Goal: Task Accomplishment & Management: Manage account settings

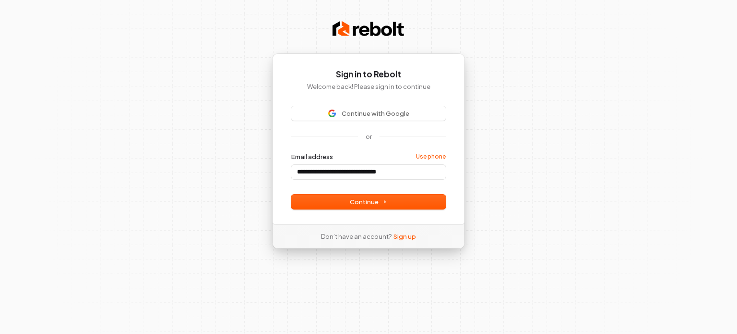
click at [396, 105] on div "**********" at bounding box center [368, 138] width 193 height 171
click at [396, 117] on span "Continue with Google" at bounding box center [376, 113] width 68 height 9
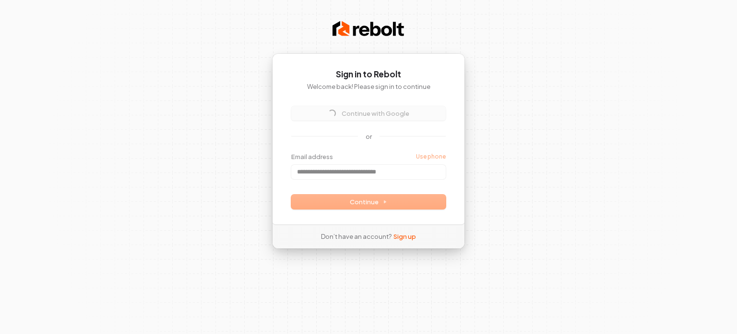
type input "**********"
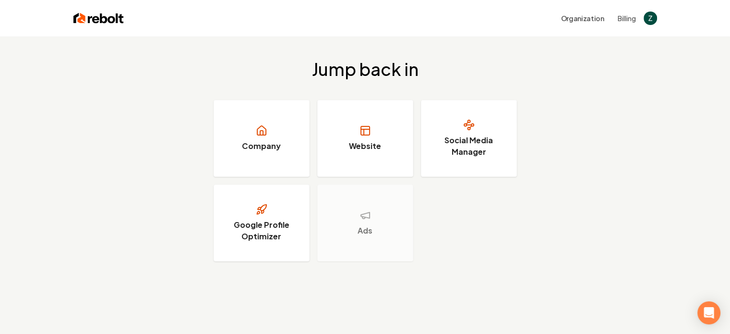
click at [87, 203] on div "Jump back in Company Website Social Media Manager Google Profile Optimizer Ads" at bounding box center [365, 160] width 730 height 248
click at [685, 110] on div "Jump back in Company Website Social Media Manager Google Profile Optimizer Ads" at bounding box center [365, 160] width 730 height 248
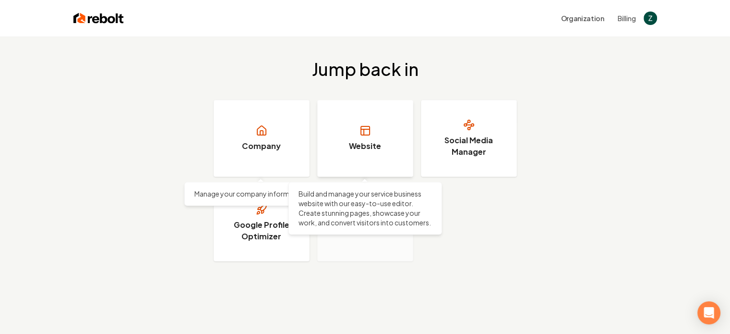
click at [384, 130] on link "Website" at bounding box center [365, 138] width 96 height 77
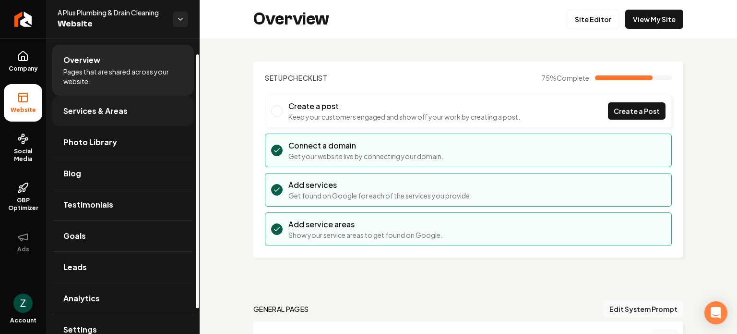
scroll to position [48, 0]
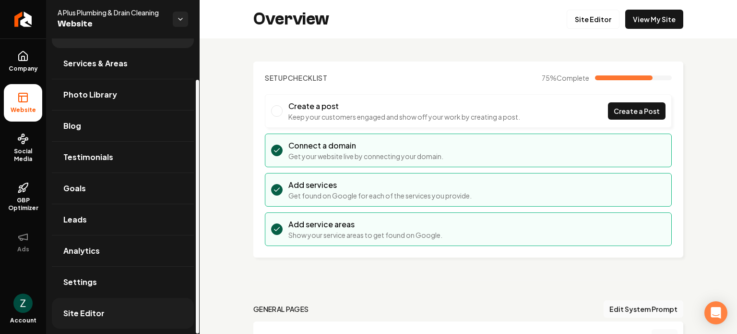
click at [132, 313] on link "Site Editor" at bounding box center [123, 313] width 142 height 31
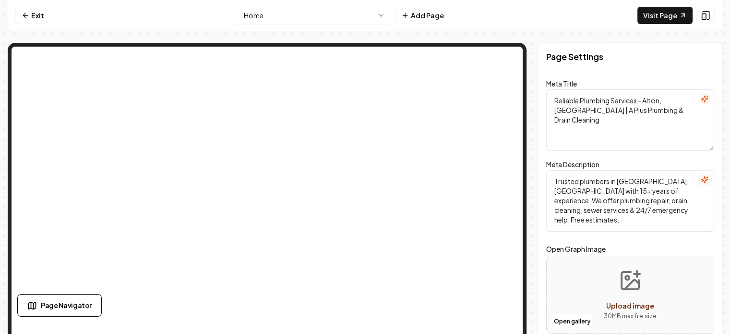
click at [334, 23] on html "Computer Required This feature is only available on a computer. Please switch t…" at bounding box center [365, 167] width 730 height 334
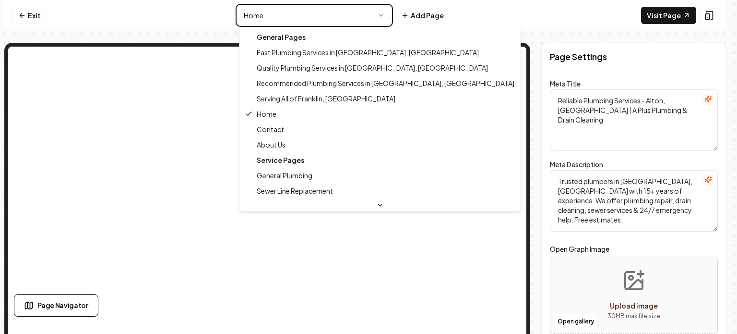
click at [334, 23] on html "Computer Required This feature is only available on a computer. Please switch t…" at bounding box center [368, 167] width 737 height 334
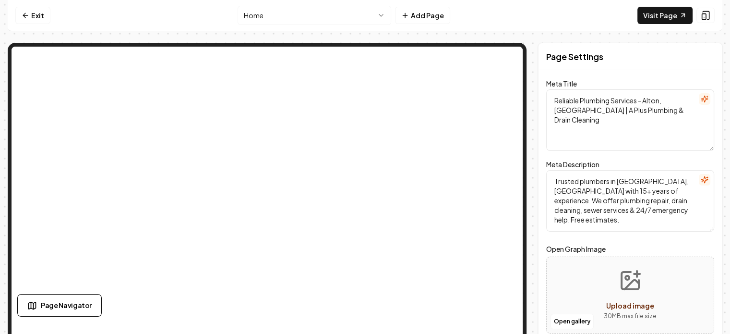
click at [338, 23] on html "Computer Required This feature is only available on a computer. Please switch t…" at bounding box center [365, 167] width 730 height 334
click at [335, 14] on html "Computer Required This feature is only available on a computer. Please switch t…" at bounding box center [365, 167] width 730 height 334
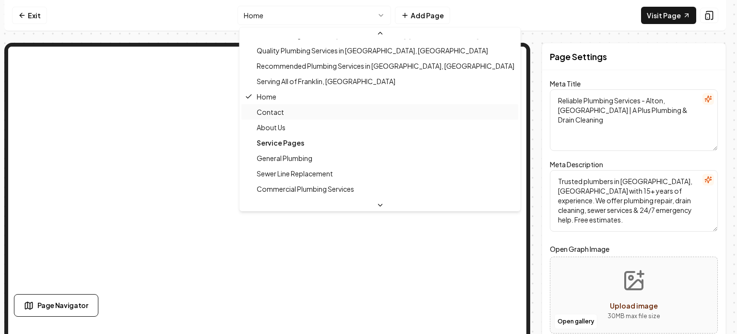
scroll to position [48, 0]
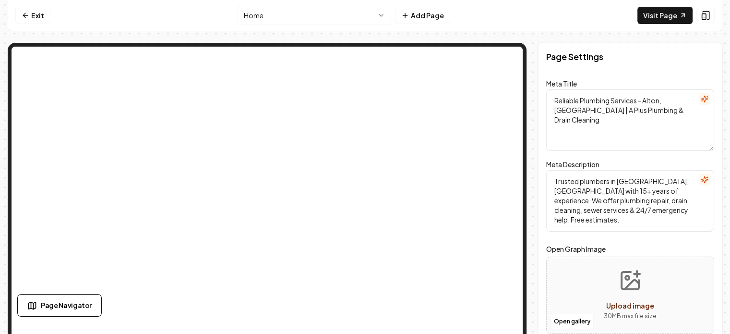
click at [349, 10] on html "Computer Required This feature is only available on a computer. Please switch t…" at bounding box center [365, 167] width 730 height 334
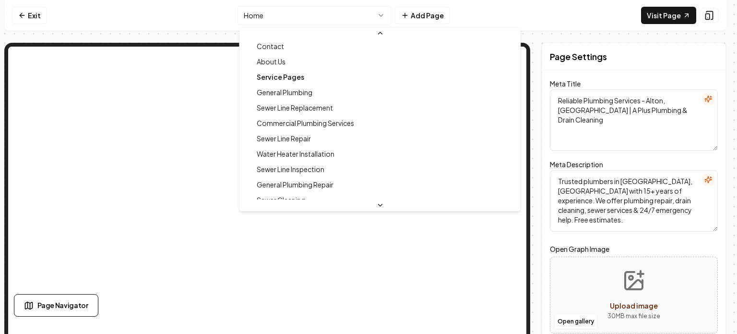
scroll to position [96, 0]
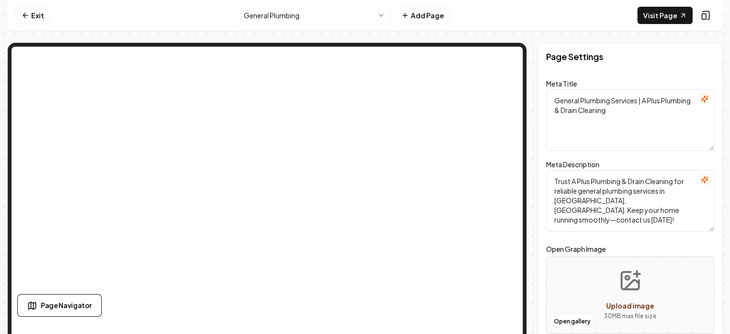
click at [330, 17] on html "Computer Required This feature is only available on a computer. Please switch t…" at bounding box center [365, 167] width 730 height 334
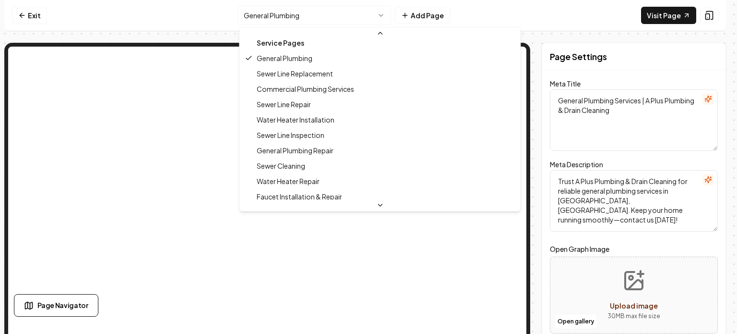
scroll to position [144, 0]
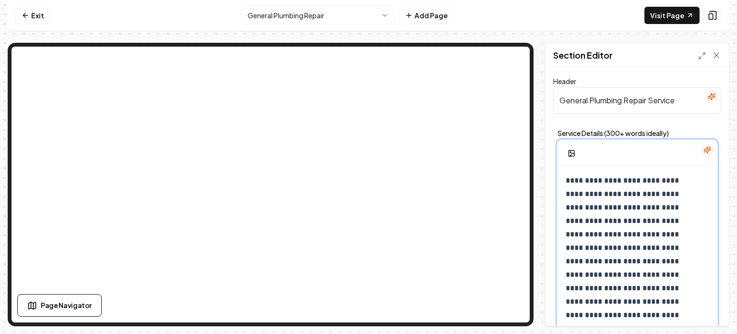
drag, startPoint x: 577, startPoint y: 179, endPoint x: 571, endPoint y: 181, distance: 7.1
click at [577, 179] on p "**********" at bounding box center [630, 254] width 129 height 161
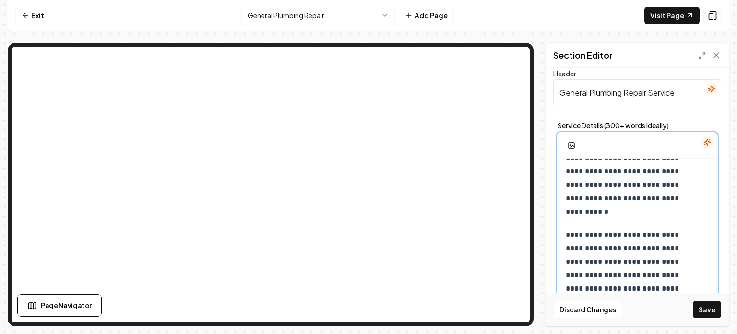
scroll to position [2192, 0]
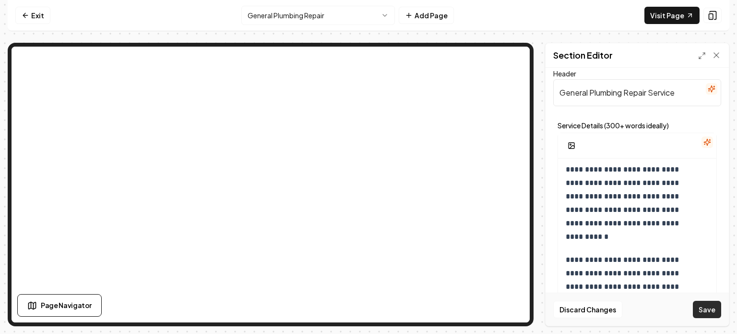
click at [716, 305] on button "Save" at bounding box center [707, 308] width 28 height 17
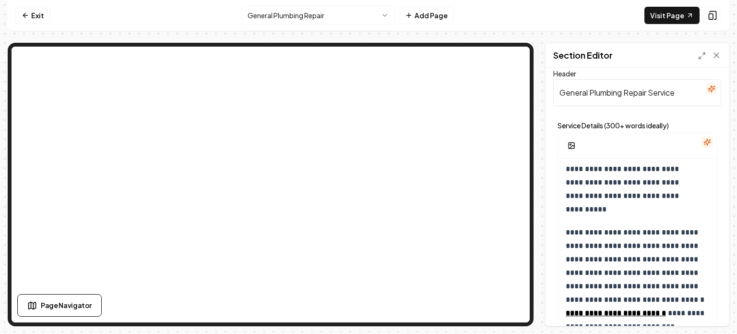
scroll to position [0, 0]
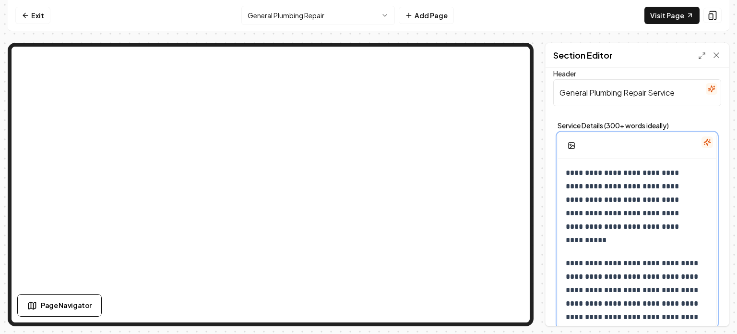
click at [570, 174] on span "**********" at bounding box center [623, 206] width 115 height 74
click at [603, 96] on input "General Plumbing Repair Service" at bounding box center [637, 92] width 168 height 27
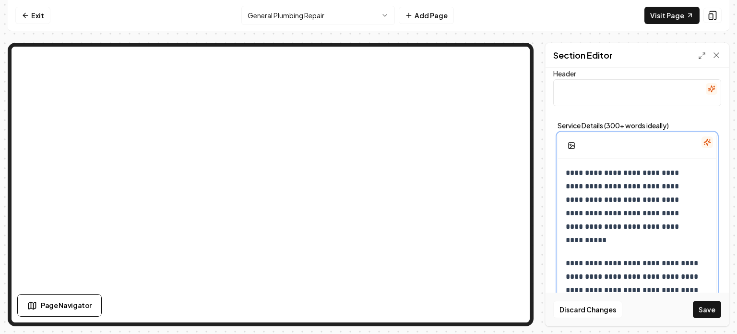
click at [597, 174] on span "**********" at bounding box center [623, 206] width 115 height 74
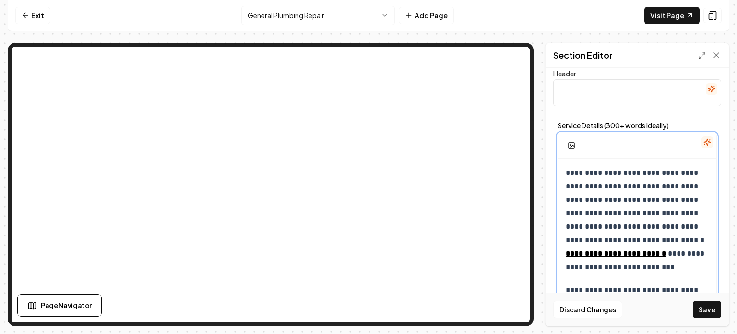
scroll to position [2805, 0]
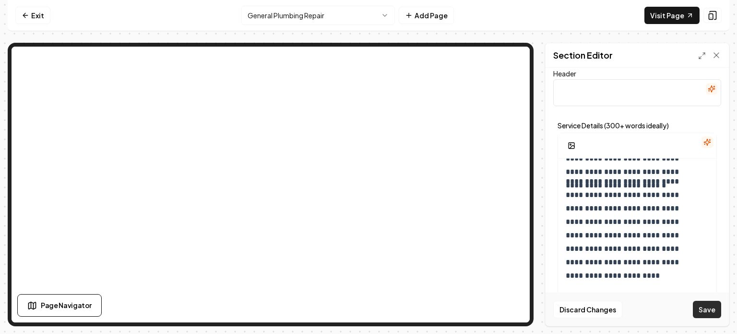
click at [715, 308] on button "Save" at bounding box center [707, 308] width 28 height 17
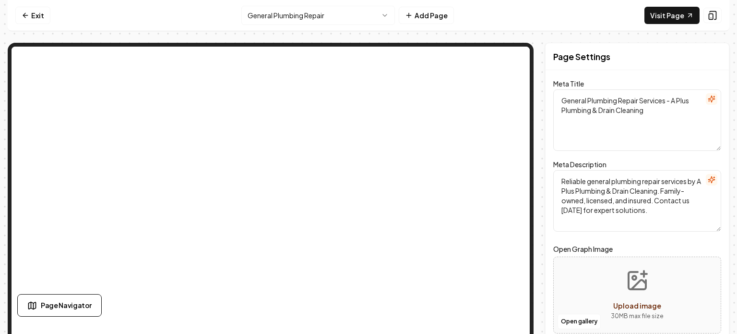
scroll to position [0, 0]
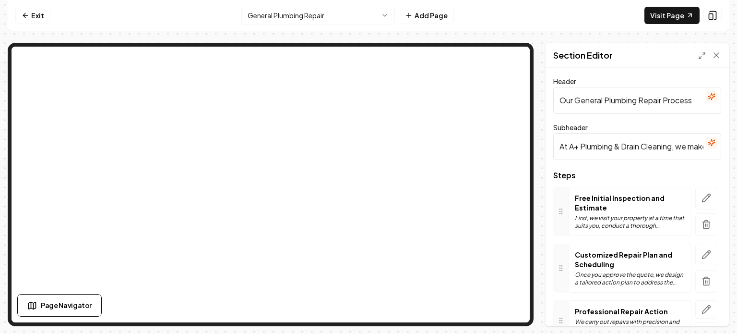
click at [618, 145] on input "At A+ Plumbing & Drain Cleaning, we make every effort to ensure your plumbing n…" at bounding box center [637, 146] width 168 height 27
drag, startPoint x: 647, startPoint y: 147, endPoint x: 696, endPoint y: 148, distance: 48.5
click at [696, 148] on input "At A+ Plumbing & Drain Cleaning, we make every effort to ensure your plumbing n…" at bounding box center [637, 146] width 168 height 27
click at [582, 144] on input "At A+ Plumbing & Drain Cleaning, we make every effort to ensure your plumbing n…" at bounding box center [637, 146] width 168 height 27
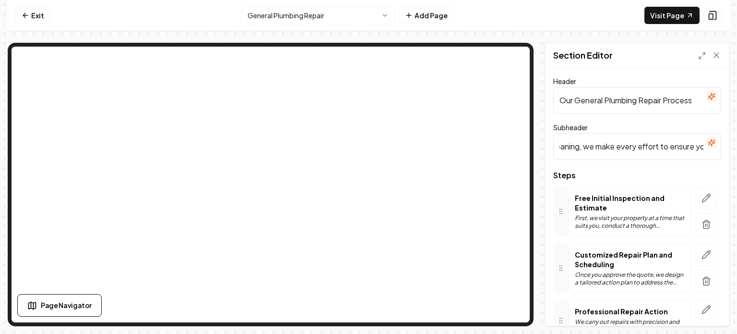
click at [589, 146] on input "At A+ Plumbing & Drain Cleaning, we make every effort to ensure your plumbing n…" at bounding box center [637, 146] width 168 height 27
drag, startPoint x: 589, startPoint y: 146, endPoint x: 682, endPoint y: 149, distance: 92.7
click at [682, 149] on input "At A+ Plumbing & Drain Cleaning, we make every effort to ensure your plumbing n…" at bounding box center [637, 146] width 168 height 27
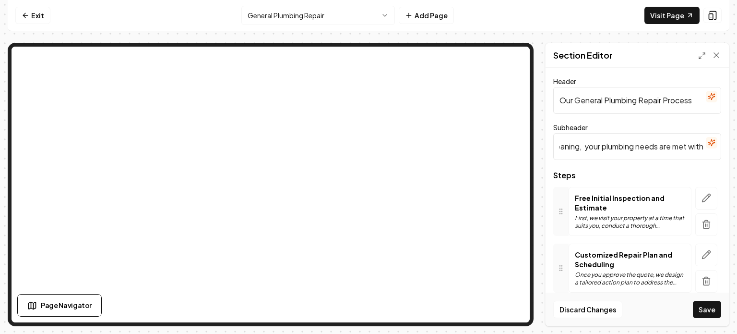
scroll to position [0, 0]
paste input "you can expect"
drag, startPoint x: 614, startPoint y: 147, endPoint x: 698, endPoint y: 150, distance: 84.1
click at [698, 150] on input "At A+ Plumbing & Drain Cleaning, you can expect your plumbing needs are met wit…" at bounding box center [637, 146] width 168 height 27
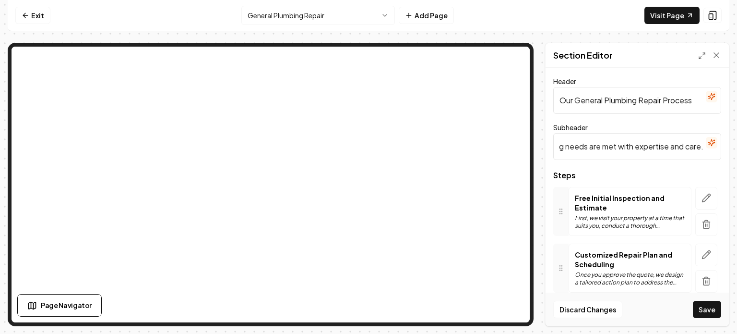
click at [697, 145] on input "At A+ Plumbing & Drain Cleaning, you can expect your plumbing needs are met wit…" at bounding box center [637, 146] width 168 height 27
click at [698, 151] on input "At A+ Plumbing & Drain Cleaning, you can expect your plumbing needs are met wit…" at bounding box center [637, 146] width 168 height 27
click at [693, 149] on input "At A+ Plumbing & Drain Cleaning, you can expect your plumbing needs are met wit…" at bounding box center [637, 146] width 168 height 27
paste input "including prompt service—often within the hour."
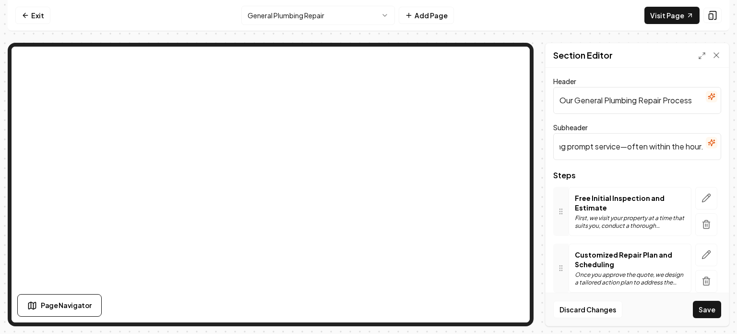
type input "At A+ Plumbing & Drain Cleaning, you can expect your plumbing needs are met wit…"
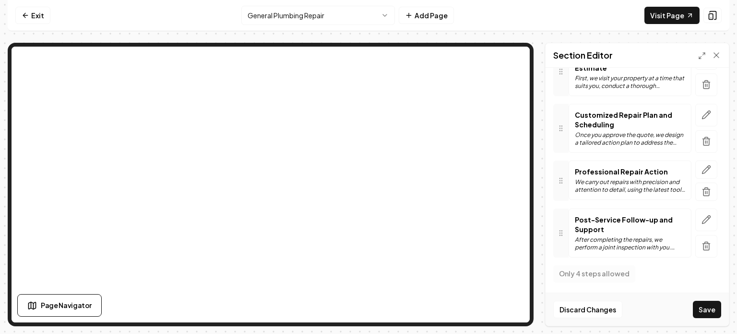
scroll to position [44, 0]
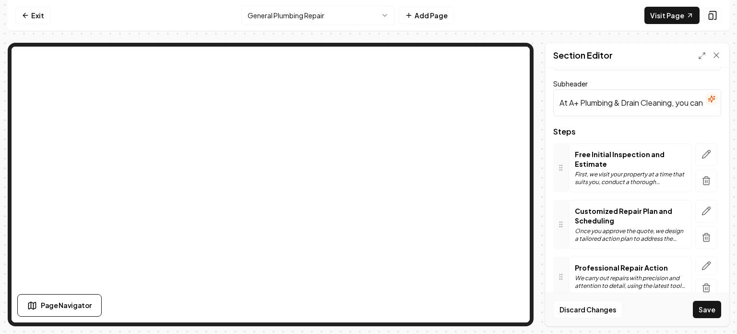
click at [624, 173] on p "First, we visit your property at a time that suits you, conduct a thorough insp…" at bounding box center [630, 177] width 110 height 15
click at [703, 156] on icon "button" at bounding box center [707, 154] width 8 height 8
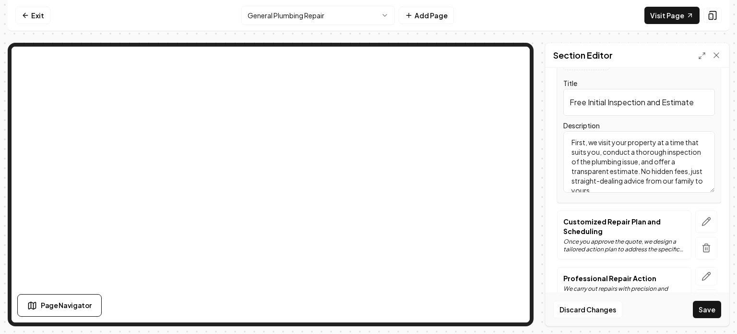
scroll to position [188, 0]
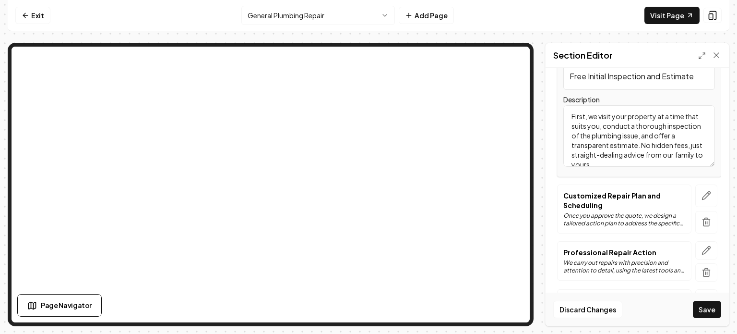
click at [602, 151] on textarea "First, we visit your property at a time that suits you, conduct a thorough insp…" at bounding box center [640, 135] width 152 height 61
paste textarea "During this initial visit, we also check our licensing status and service avail…"
type textarea "First, we visit your property at a time that suits you, conduct a thorough insp…"
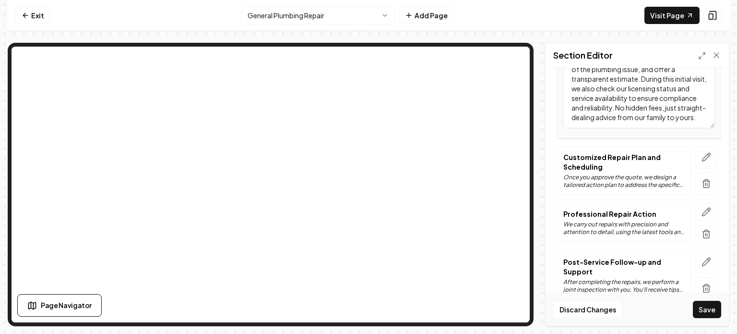
scroll to position [268, 0]
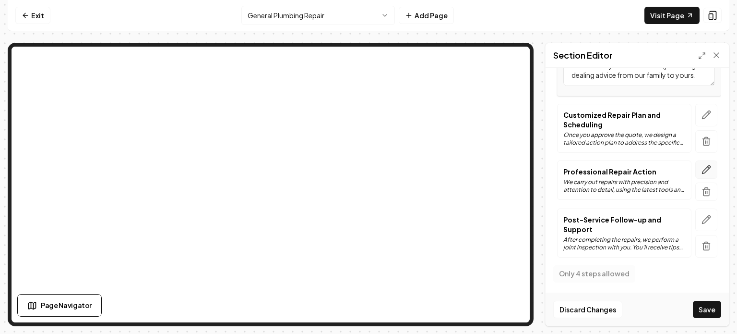
click at [696, 171] on button "button" at bounding box center [707, 169] width 22 height 18
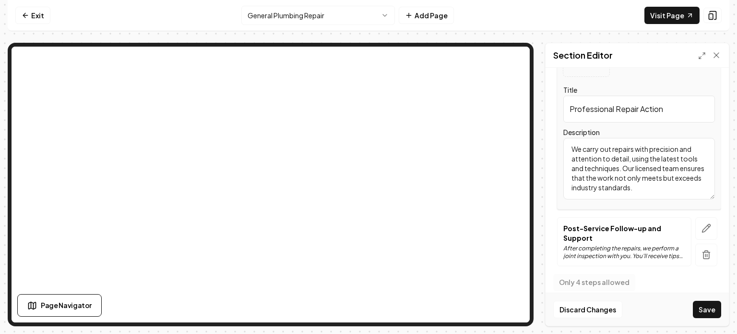
click at [613, 158] on textarea "We carry out repairs with precision and attention to detail, using the latest t…" at bounding box center [640, 168] width 152 height 61
paste textarea "plumbing issues are fixed efficiently and reliably, so your system is restored …"
type textarea "We carry out repairs with precision and attention to detail, using the latest t…"
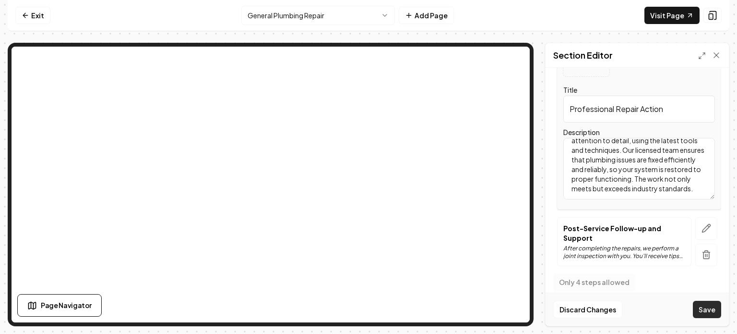
click at [704, 310] on button "Save" at bounding box center [707, 308] width 28 height 17
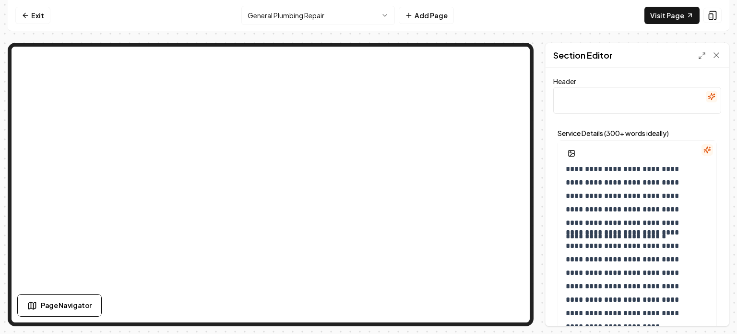
scroll to position [2811, 0]
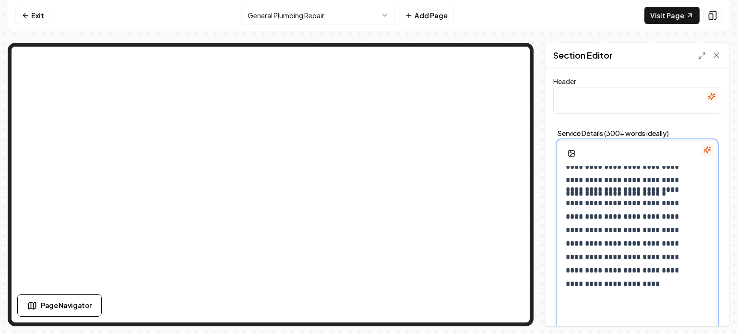
click at [602, 301] on p at bounding box center [637, 313] width 143 height 27
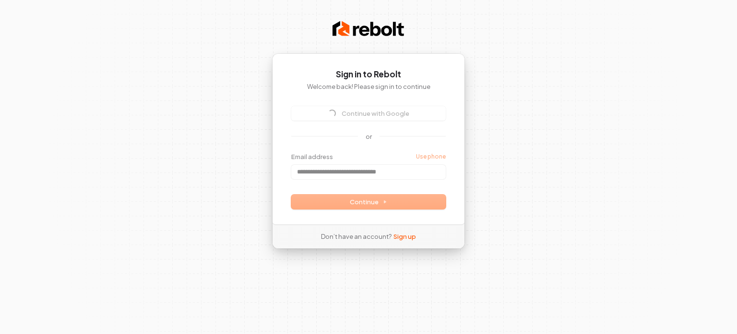
type input "**********"
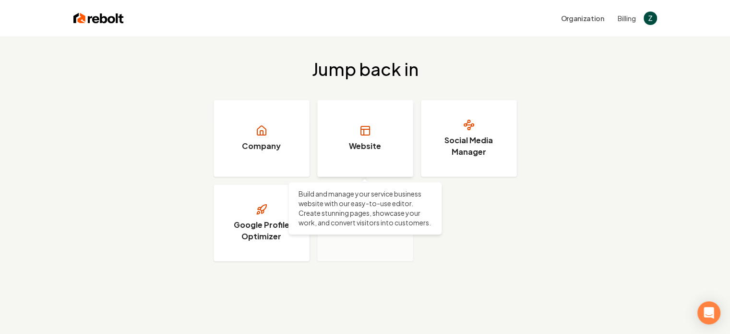
click at [379, 150] on h3 "Website" at bounding box center [365, 146] width 32 height 12
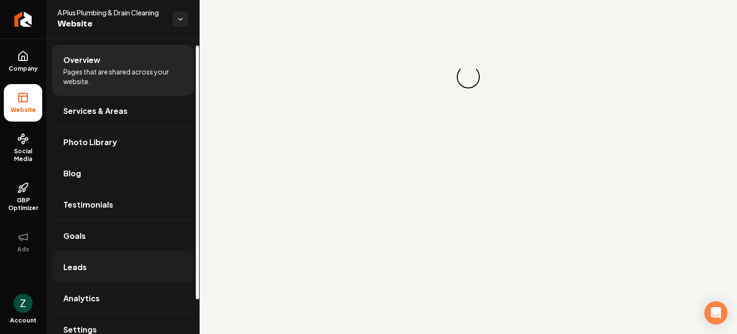
scroll to position [48, 0]
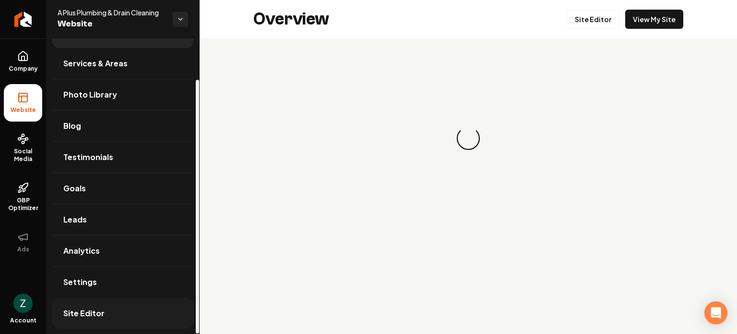
click at [94, 307] on span "Site Editor" at bounding box center [83, 313] width 41 height 12
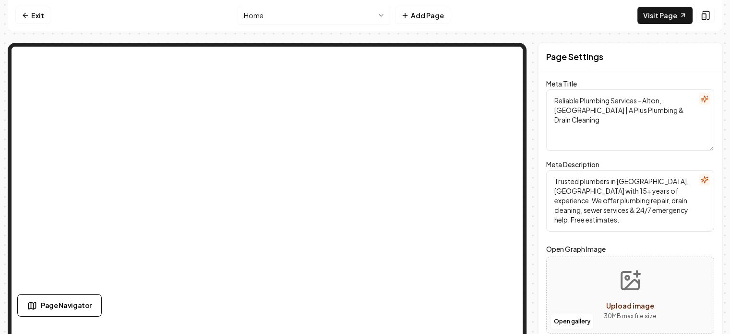
click at [293, 20] on html "Computer Required This feature is only available on a computer. Please switch t…" at bounding box center [365, 167] width 730 height 334
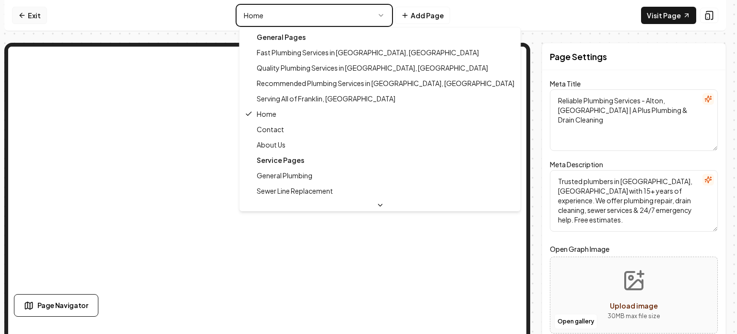
click at [14, 12] on html "Computer Required This feature is only available on a computer. Please switch t…" at bounding box center [368, 167] width 737 height 334
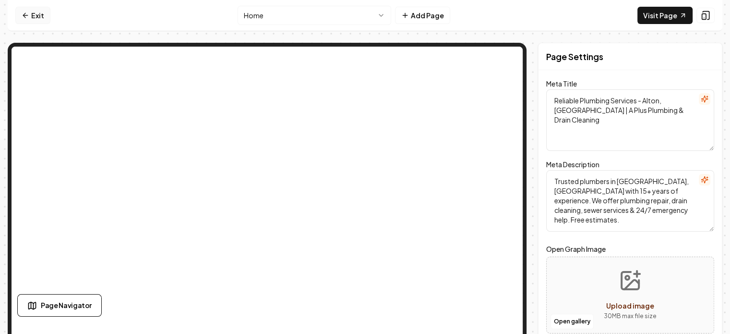
click at [24, 16] on icon at bounding box center [26, 16] width 8 height 8
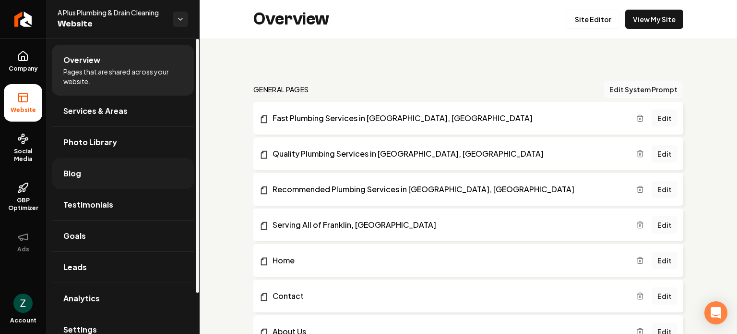
click at [93, 168] on link "Blog" at bounding box center [123, 173] width 142 height 31
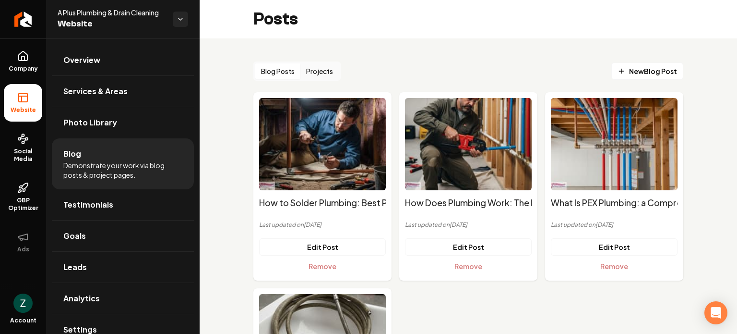
click at [288, 71] on button "Blog Posts" at bounding box center [277, 70] width 45 height 15
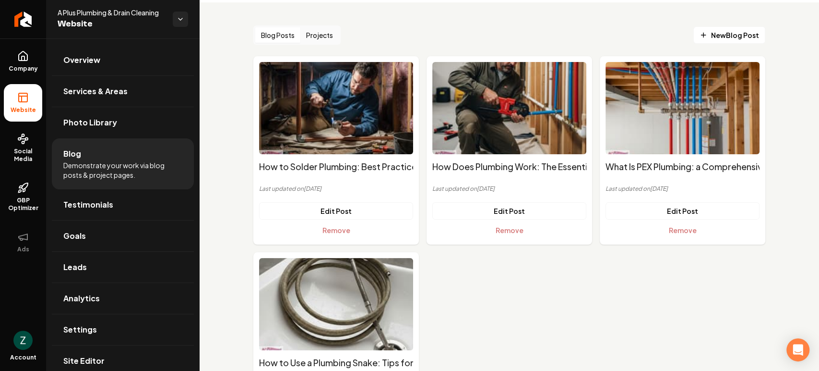
scroll to position [53, 0]
